Goal: Task Accomplishment & Management: Manage account settings

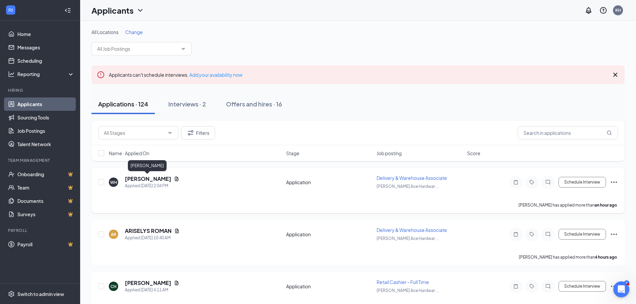
click at [143, 178] on h5 "[PERSON_NAME]" at bounding box center [148, 178] width 46 height 7
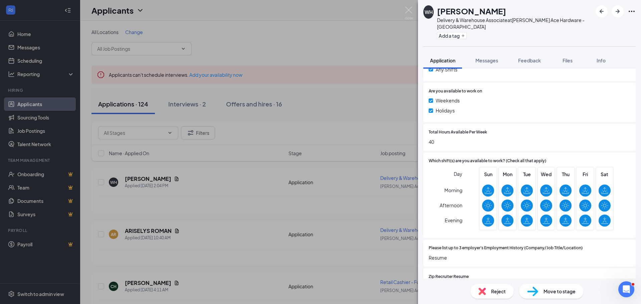
scroll to position [434, 0]
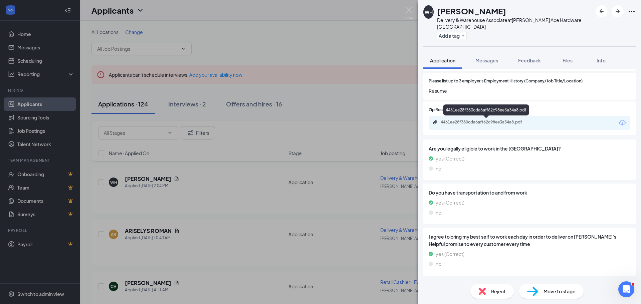
click at [474, 120] on div "4461ee28f380cda6aff62c98ee3a34a8.pdf" at bounding box center [488, 122] width 94 height 5
click at [496, 295] on span "Reject" at bounding box center [498, 291] width 15 height 7
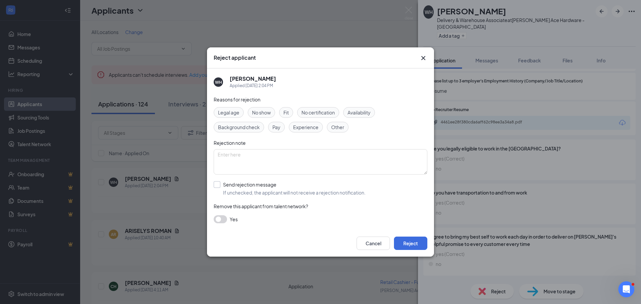
click at [214, 185] on input "Send rejection message If unchecked, the applicant will not receive a rejection…" at bounding box center [290, 188] width 152 height 15
checkbox input "true"
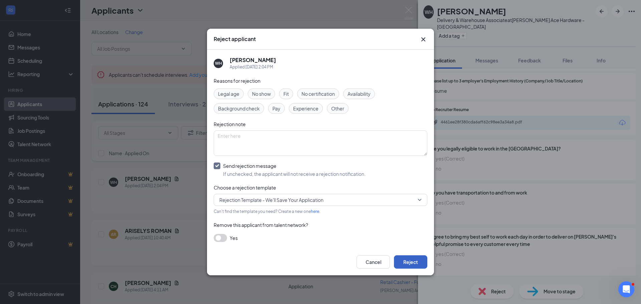
click at [396, 263] on button "Reject" at bounding box center [410, 262] width 33 height 13
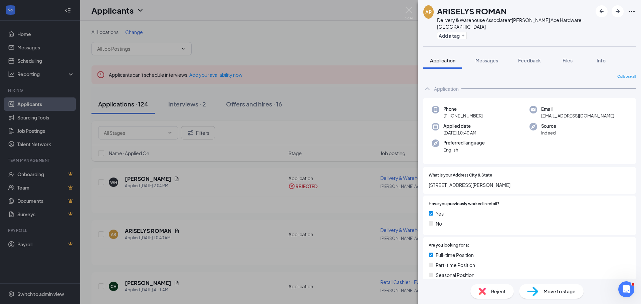
click at [413, 11] on img at bounding box center [409, 13] width 8 height 13
